Goal: Information Seeking & Learning: Find contact information

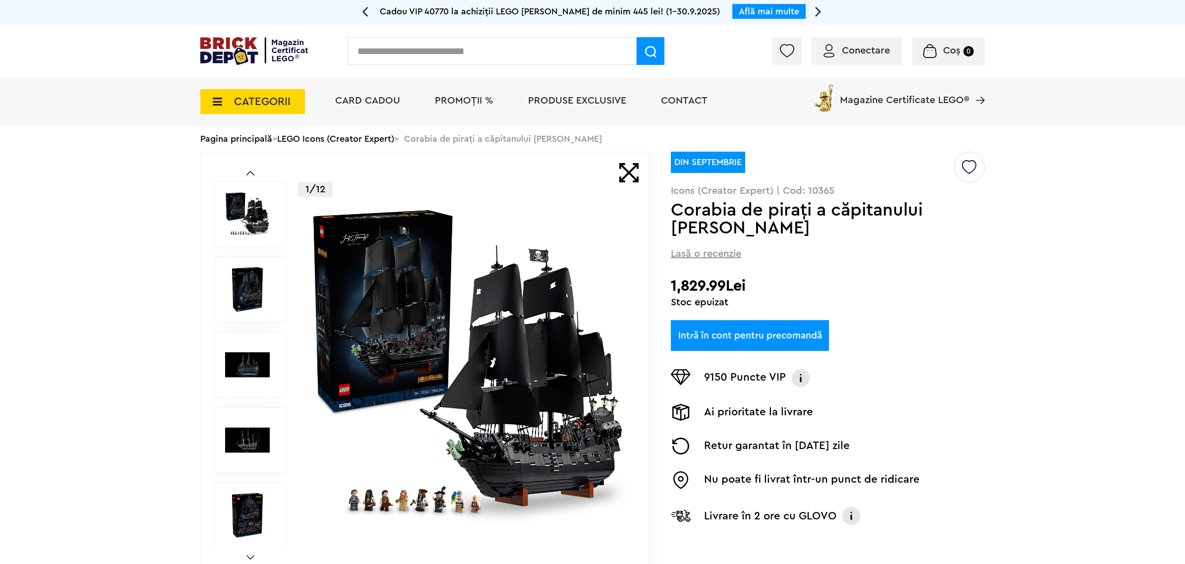
click at [862, 51] on div at bounding box center [909, 54] width 152 height 10
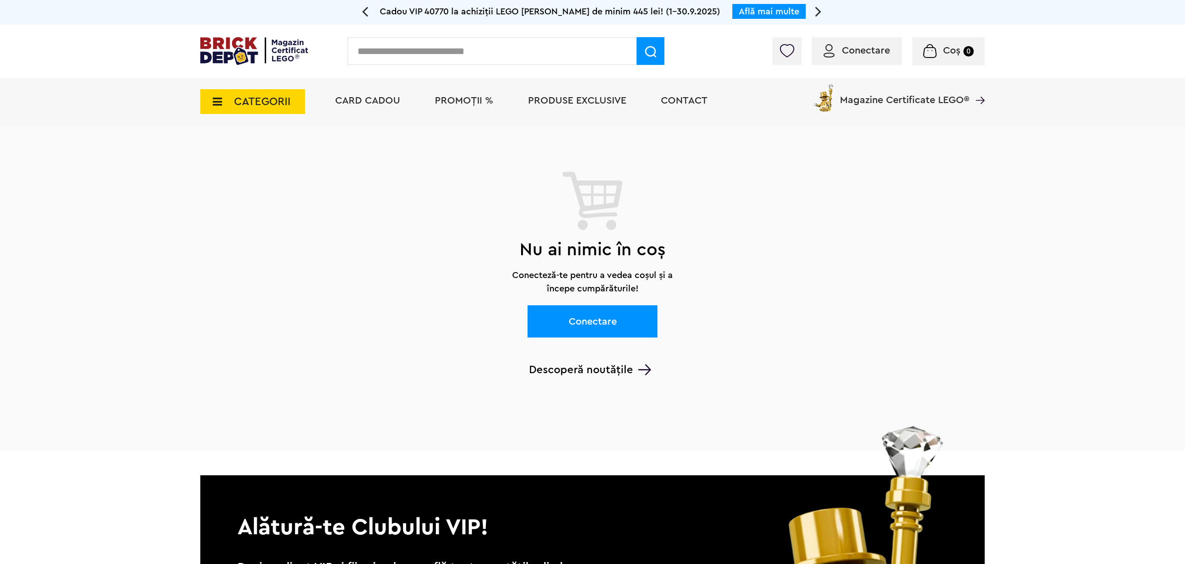
click at [639, 326] on link "Conectare" at bounding box center [592, 321] width 130 height 32
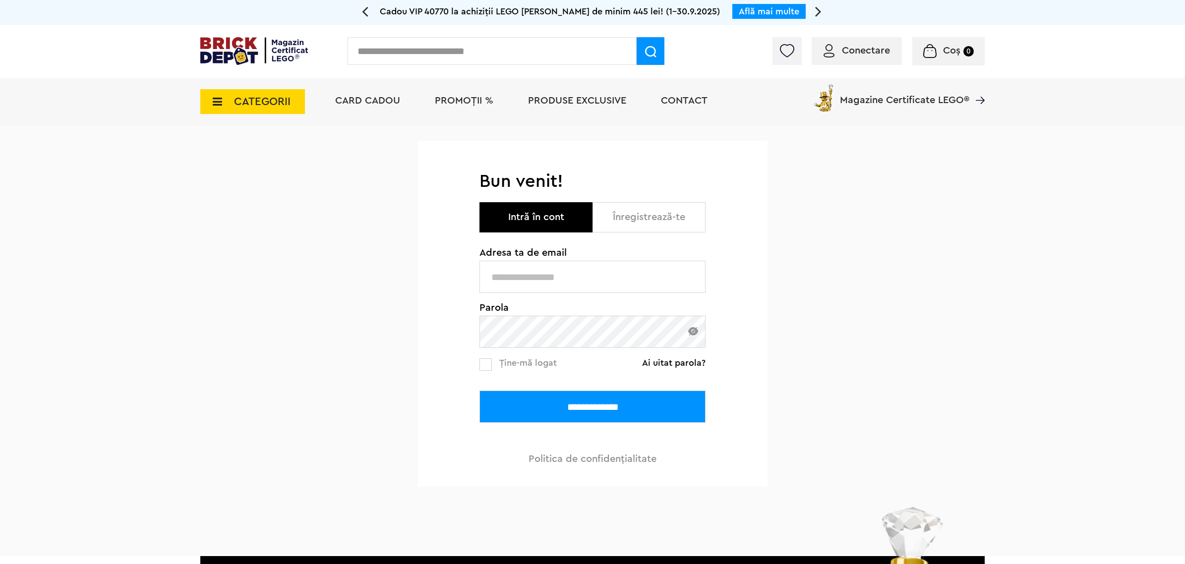
type input "**********"
click at [555, 408] on input "**********" at bounding box center [592, 407] width 226 height 32
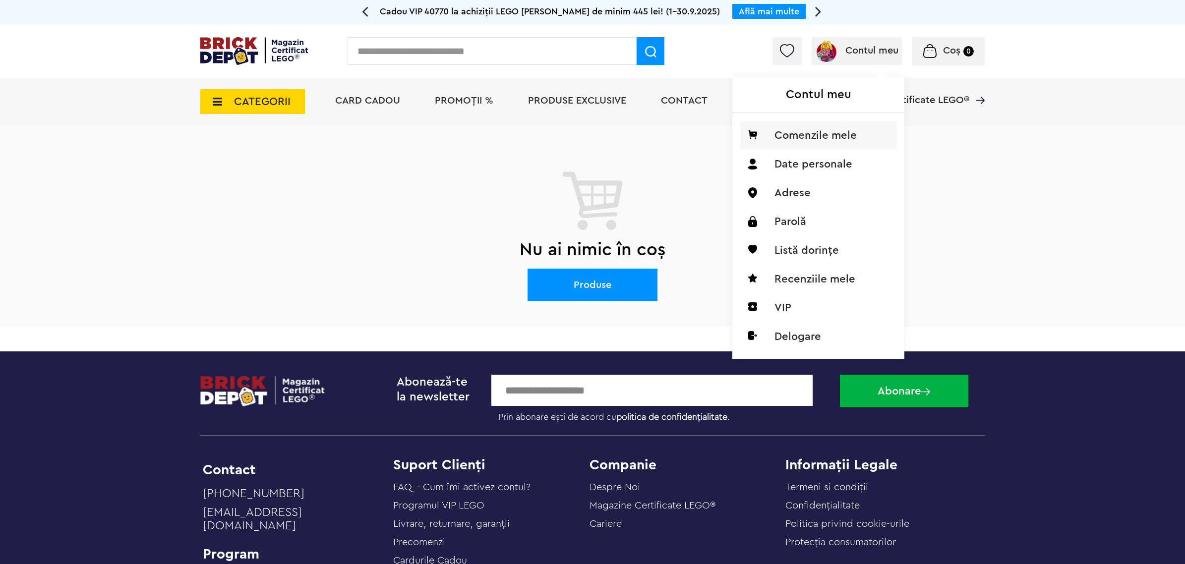
click at [821, 130] on li "Comenzile mele" at bounding box center [818, 135] width 157 height 29
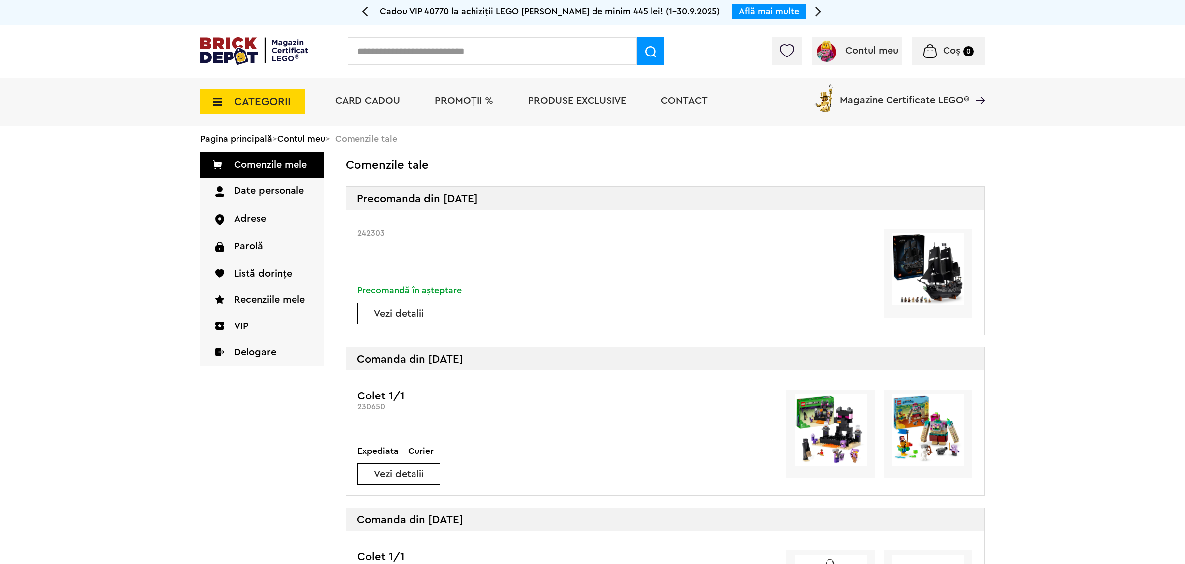
click at [377, 315] on link "Vezi detalii" at bounding box center [399, 314] width 82 height 10
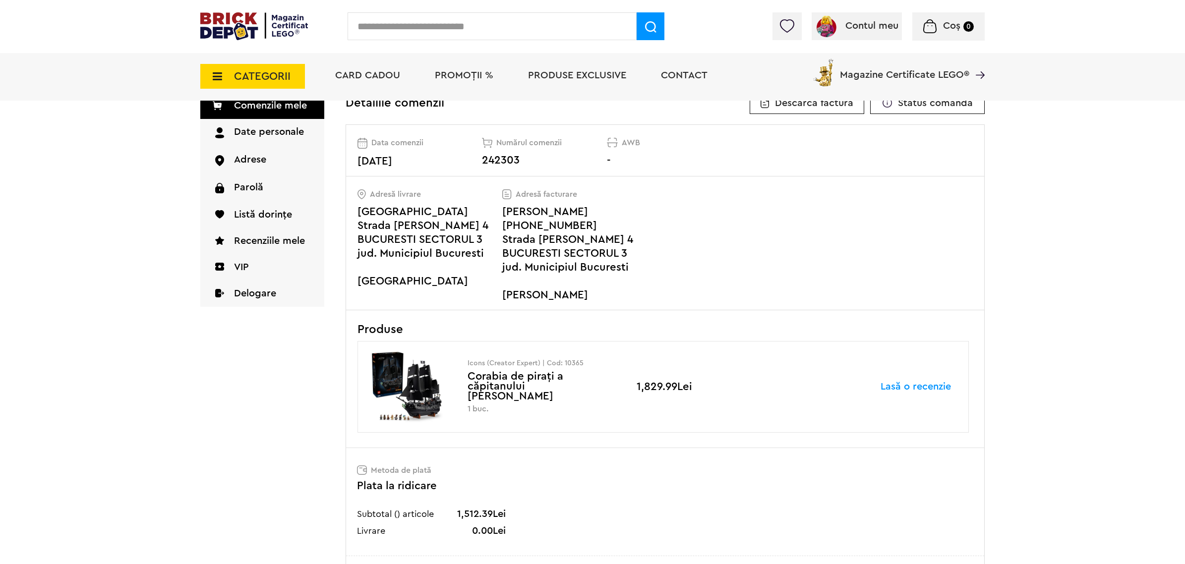
scroll to position [62, 0]
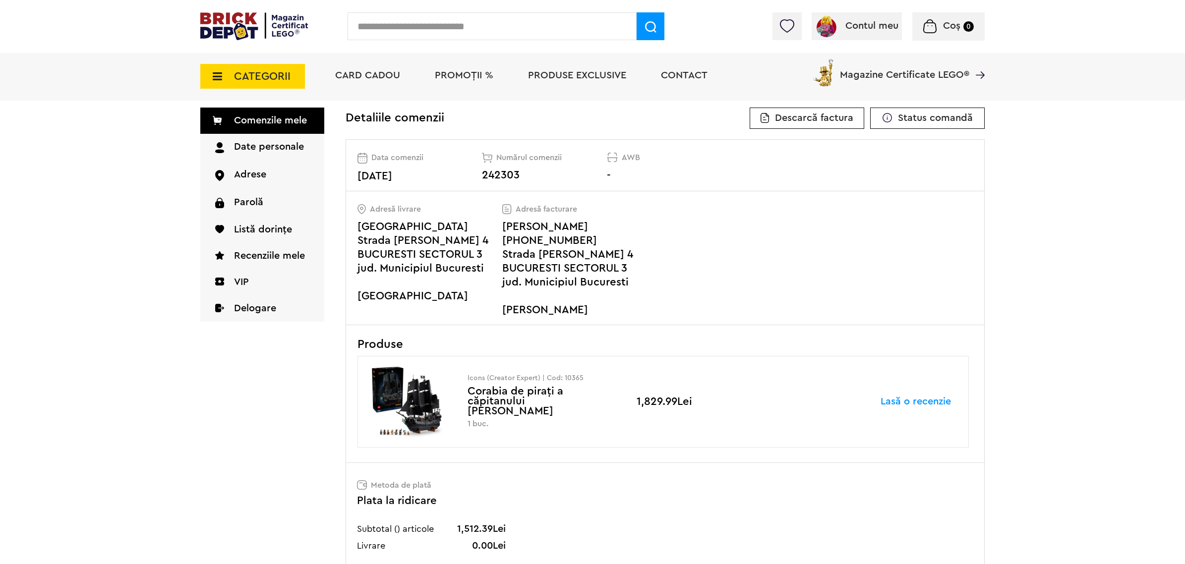
click at [682, 78] on span "Contact" at bounding box center [684, 75] width 47 height 10
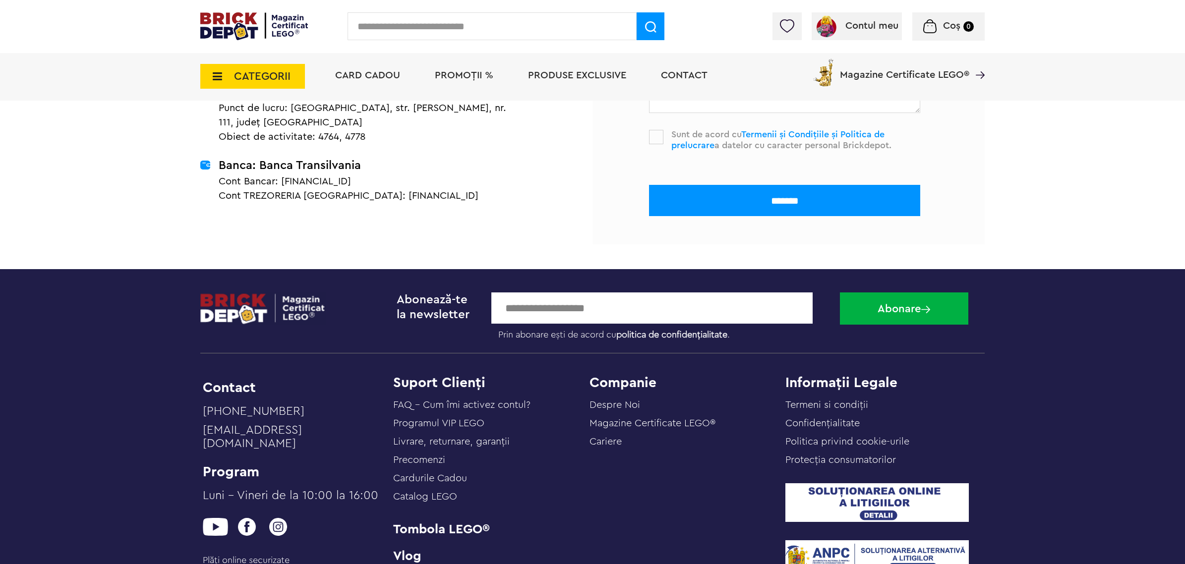
scroll to position [496, 0]
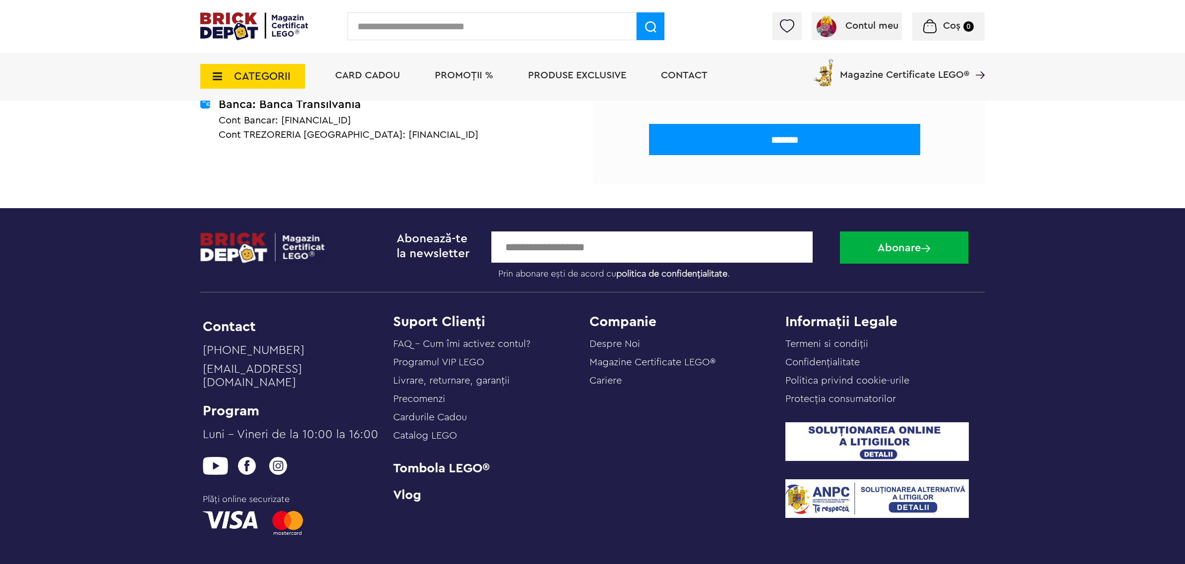
click at [625, 364] on link "Magazine Certificate LEGO®" at bounding box center [652, 362] width 126 height 10
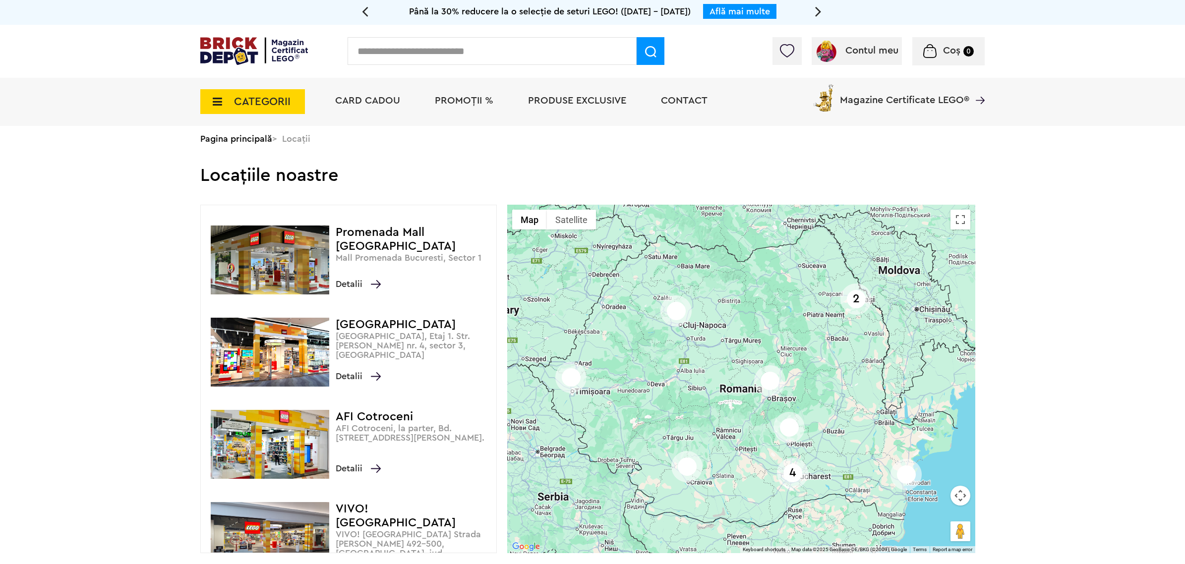
scroll to position [249, 0]
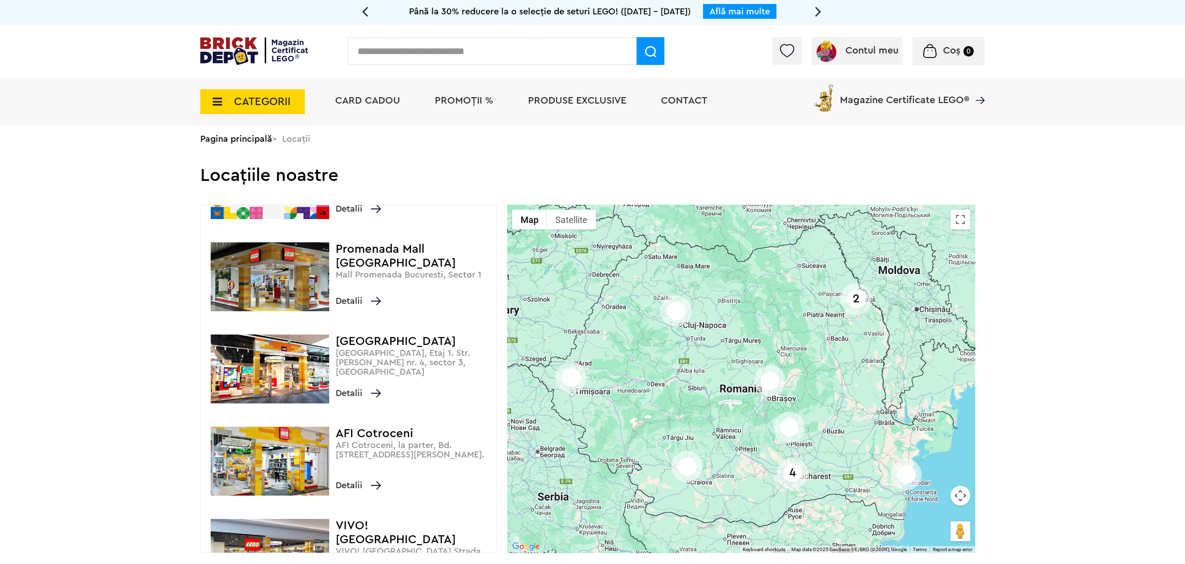
click at [296, 372] on img at bounding box center [270, 369] width 118 height 69
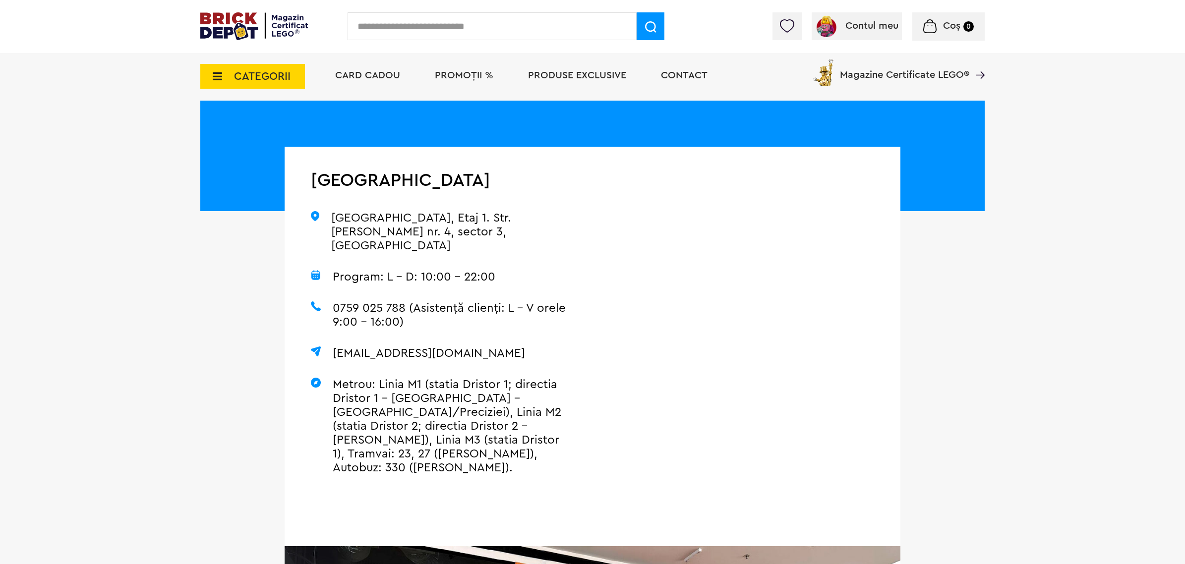
scroll to position [124, 0]
drag, startPoint x: 402, startPoint y: 296, endPoint x: 372, endPoint y: 295, distance: 29.8
click at [372, 302] on p "0759 025 788 (Asistență clienți: L - V orele 9:00 - 16:00)" at bounding box center [438, 316] width 255 height 28
click at [455, 324] on div "ParkLake Shopping Center ParkLake Shopping Center, Etaj 1. Str. Liviu Rebreanu …" at bounding box center [439, 332] width 308 height 370
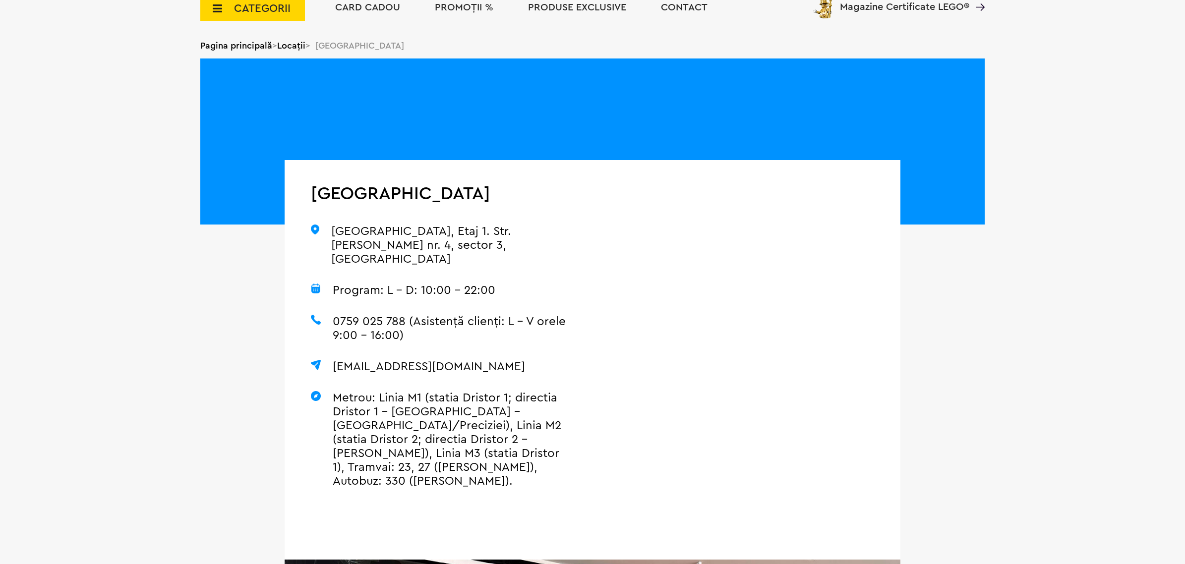
scroll to position [0, 0]
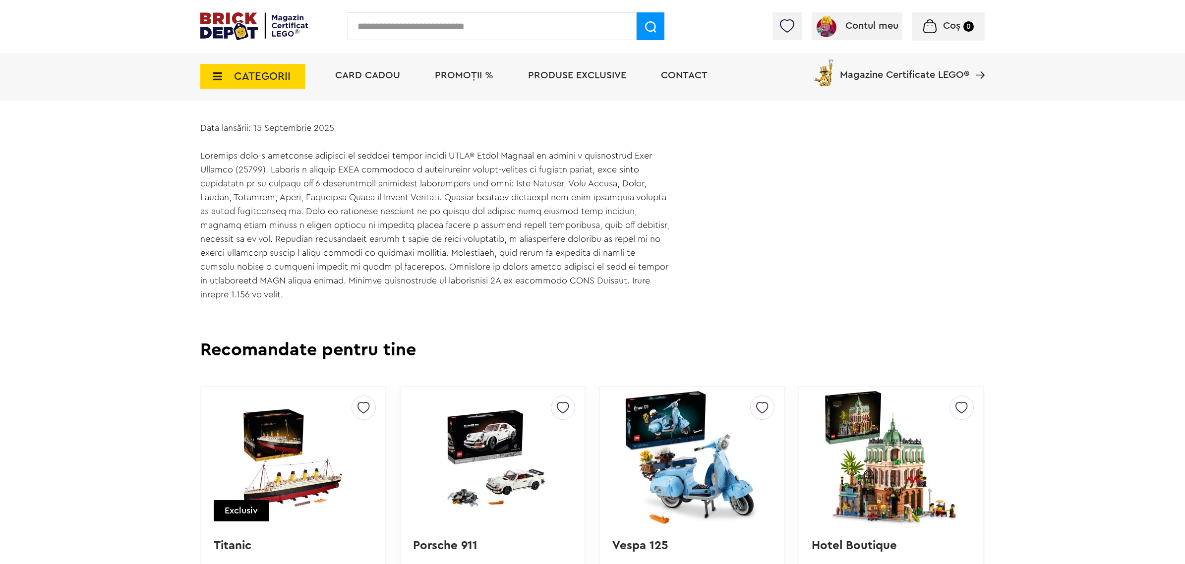
scroll to position [682, 0]
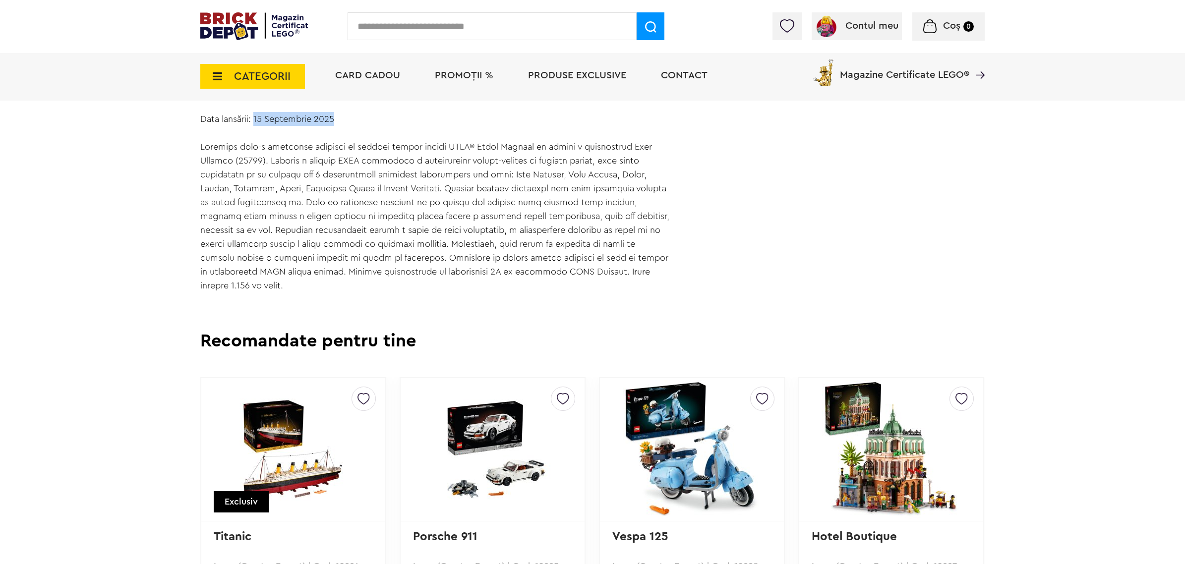
drag, startPoint x: 254, startPoint y: 115, endPoint x: 347, endPoint y: 117, distance: 93.7
click at [347, 117] on div "Data lansării: 15 Septembrie 2025" at bounding box center [435, 202] width 470 height 180
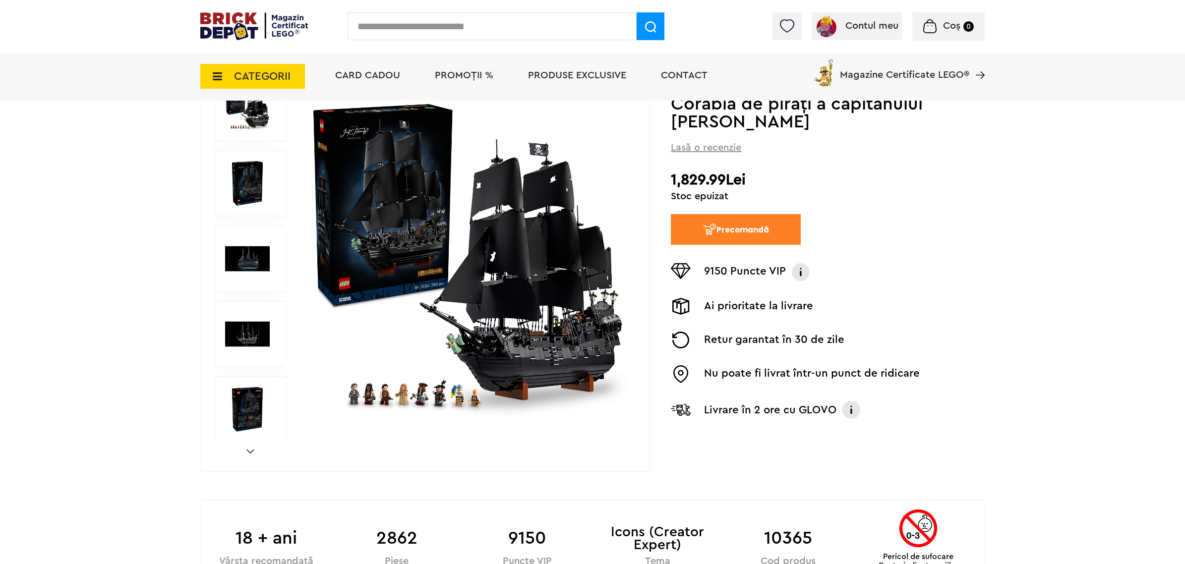
scroll to position [0, 0]
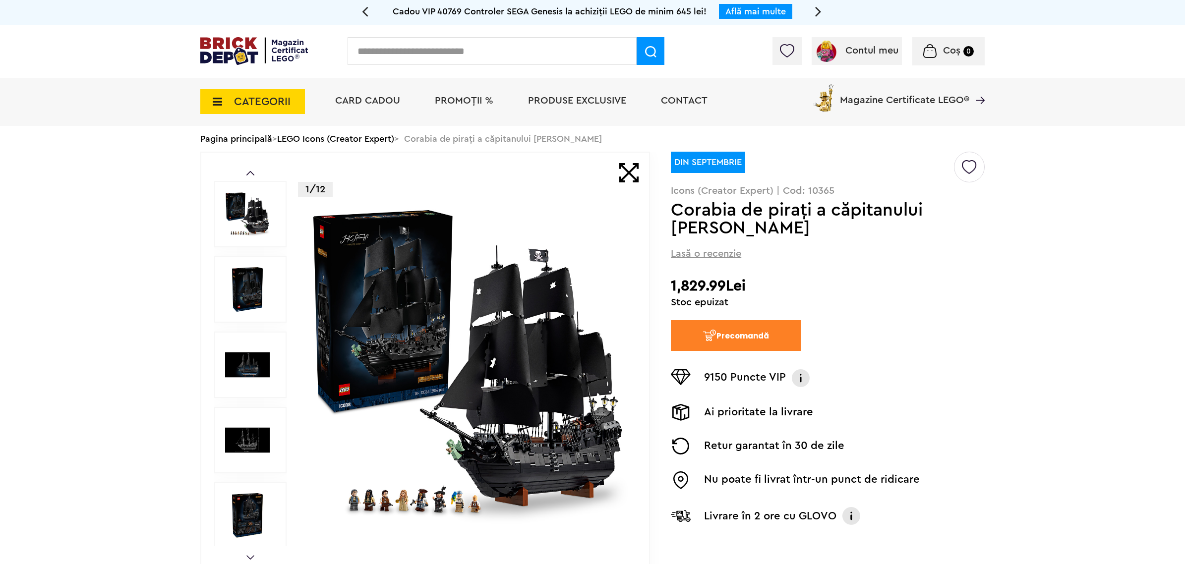
click at [223, 50] on img at bounding box center [254, 51] width 108 height 28
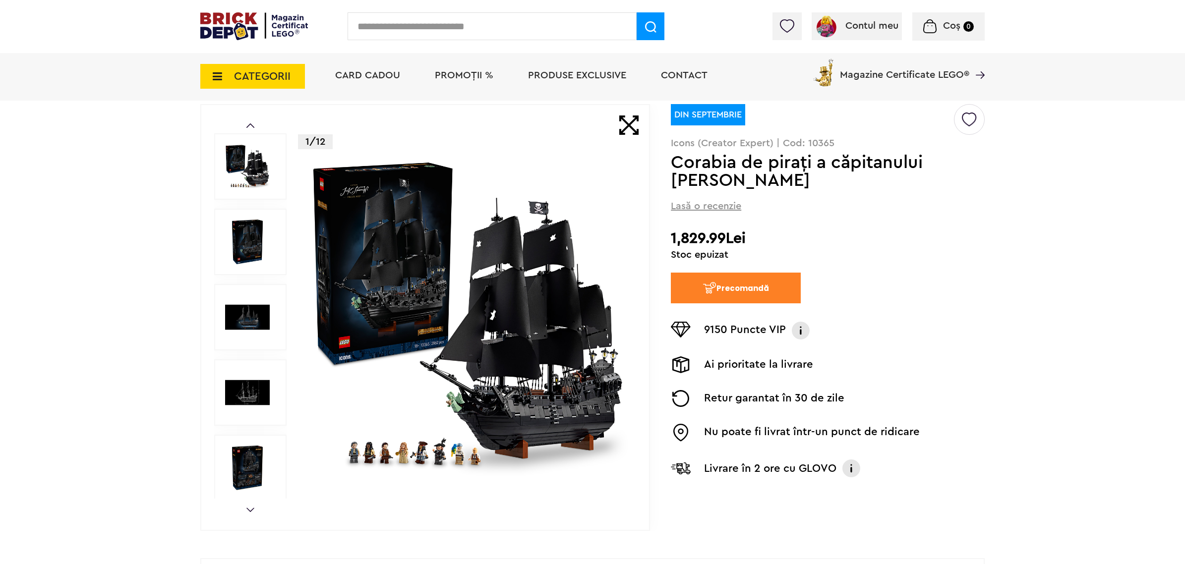
scroll to position [62, 0]
